Goal: Transaction & Acquisition: Purchase product/service

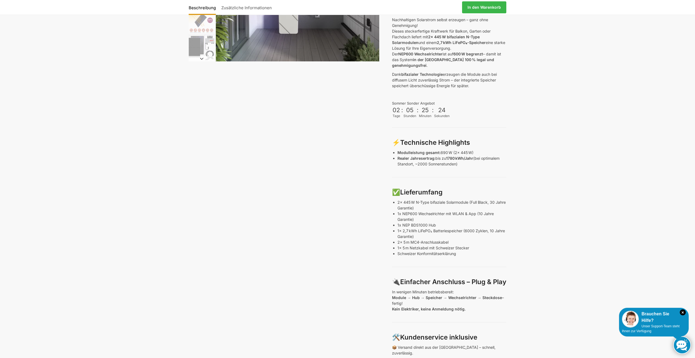
scroll to position [94, 0]
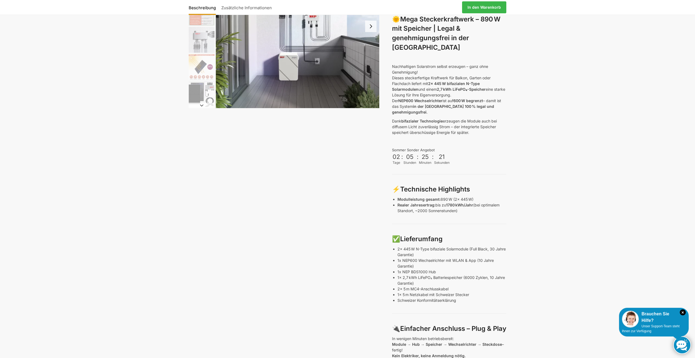
click at [249, 6] on link "Zusätzliche Informationen" at bounding box center [247, 7] width 56 height 13
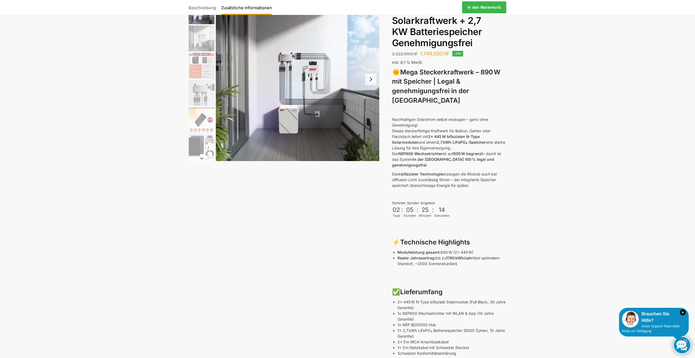
scroll to position [0, 0]
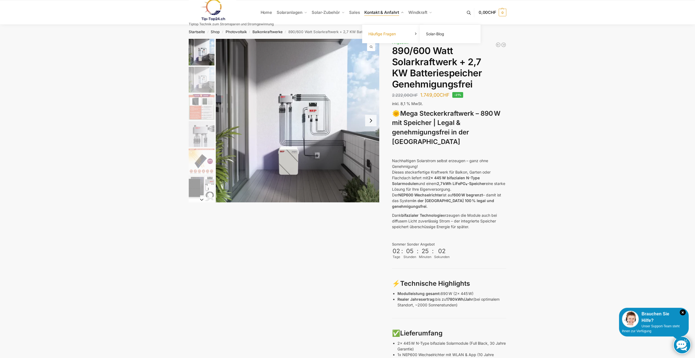
click at [407, 32] on link "Häufige Fragen" at bounding box center [393, 34] width 54 height 8
click at [375, 11] on span "Kontakt & Anfahrt" at bounding box center [382, 12] width 35 height 5
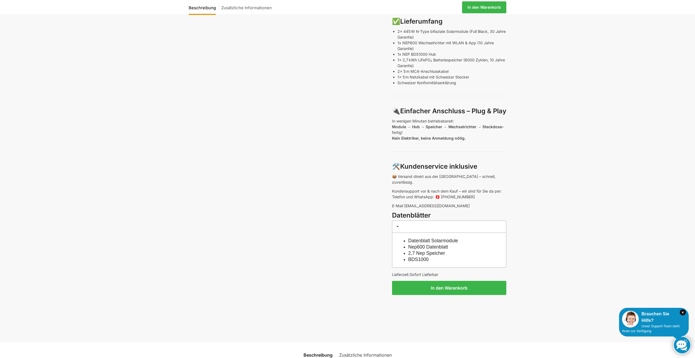
scroll to position [294, 0]
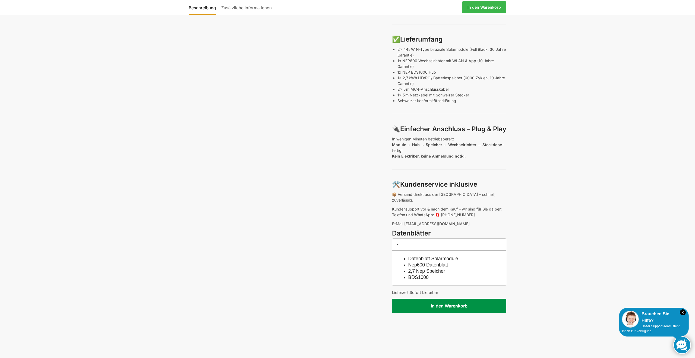
click at [449, 299] on button "In den Warenkorb" at bounding box center [449, 306] width 114 height 14
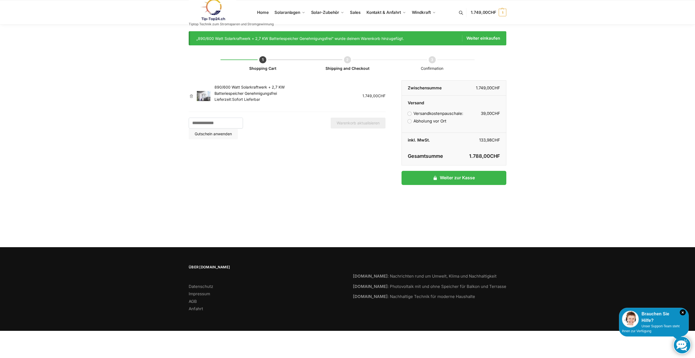
click at [410, 121] on label "Abholung vor Ort" at bounding box center [427, 120] width 39 height 5
click at [410, 115] on label "Versandkostenpauschale: 39,00 CHF" at bounding box center [435, 113] width 55 height 5
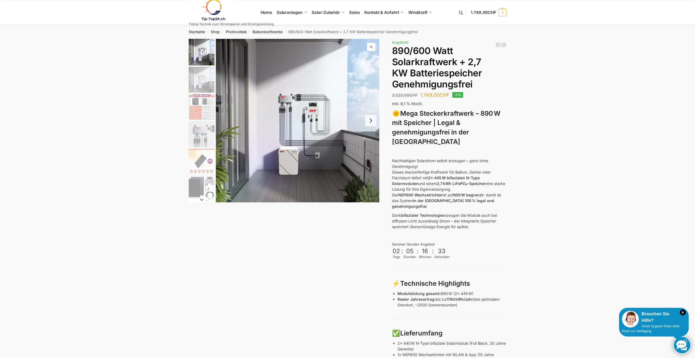
scroll to position [0, 0]
